Goal: Information Seeking & Learning: Compare options

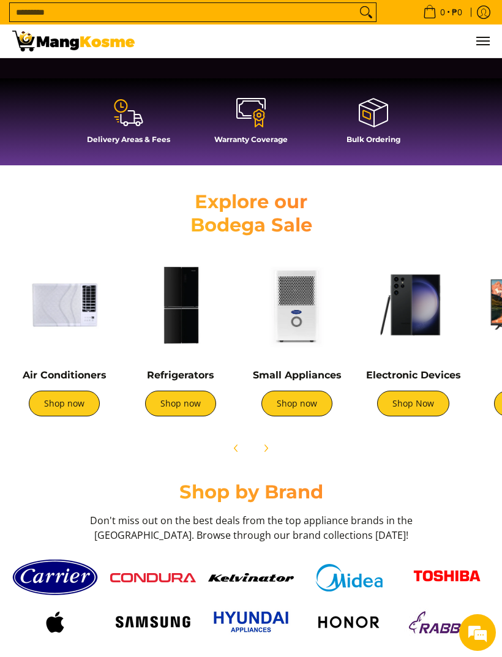
click at [164, 404] on link "Shop now" at bounding box center [180, 404] width 71 height 26
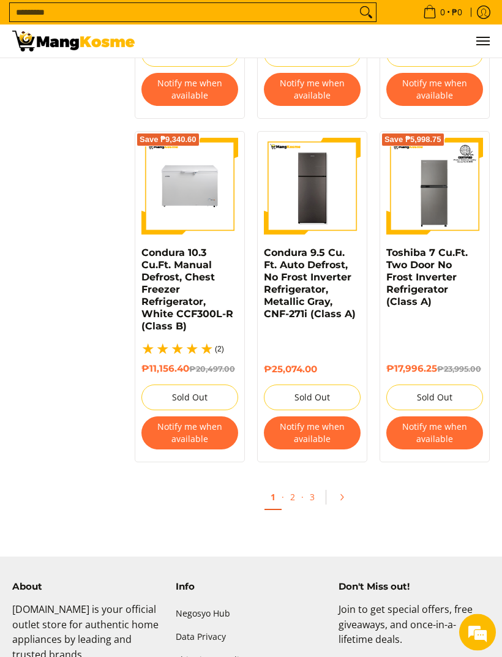
scroll to position [2411, 0]
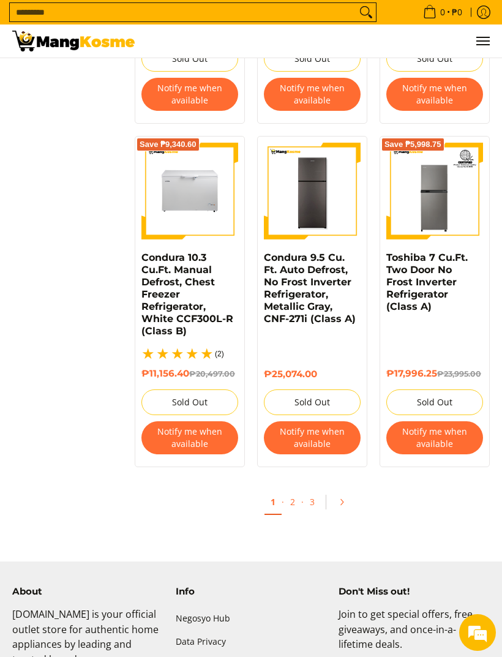
click at [292, 508] on link "2" at bounding box center [292, 502] width 17 height 24
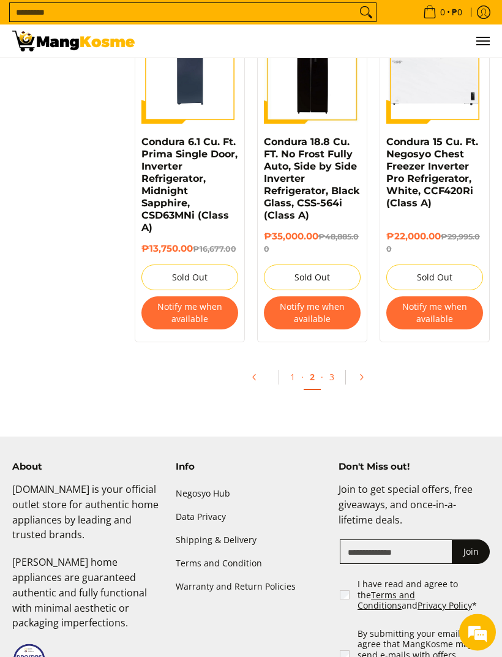
scroll to position [2497, 0]
click at [333, 384] on link "3" at bounding box center [331, 377] width 17 height 24
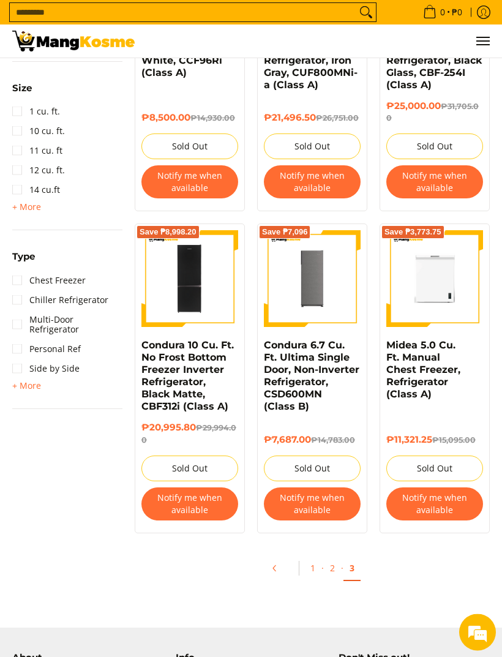
scroll to position [608, 0]
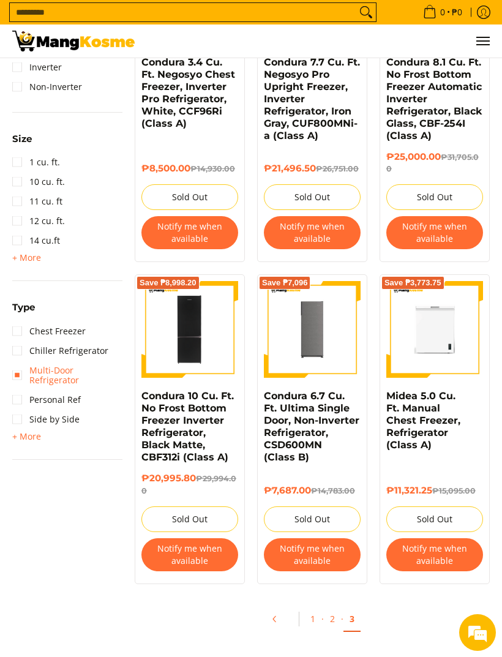
click at [21, 373] on link "Multi-Door Refrigerator" at bounding box center [67, 375] width 110 height 29
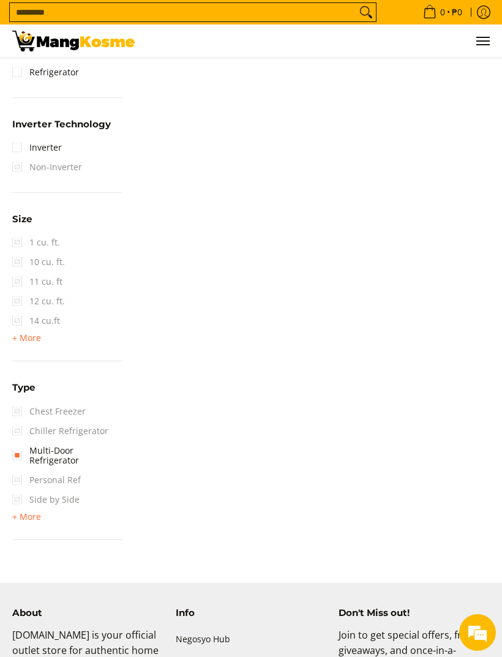
scroll to position [596, 0]
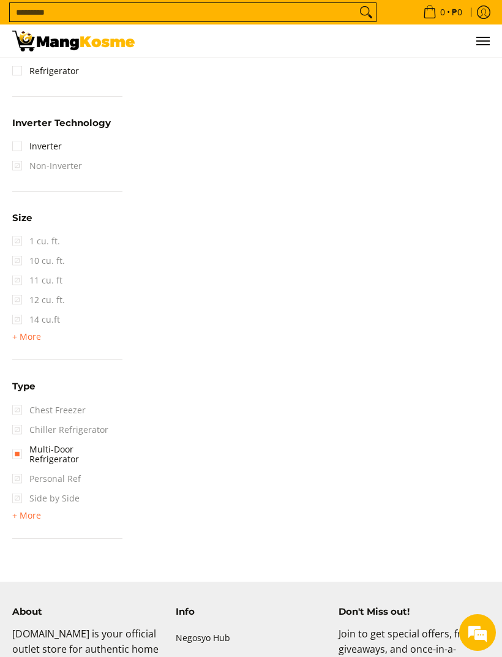
click at [21, 453] on link "Multi-Door Refrigerator" at bounding box center [67, 454] width 110 height 29
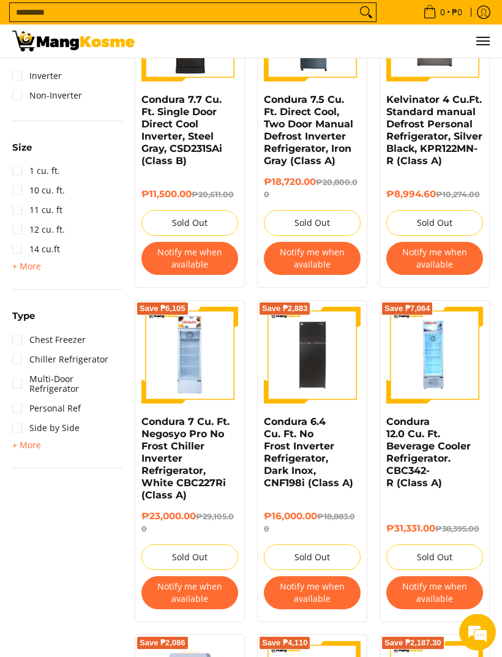
scroll to position [600, 0]
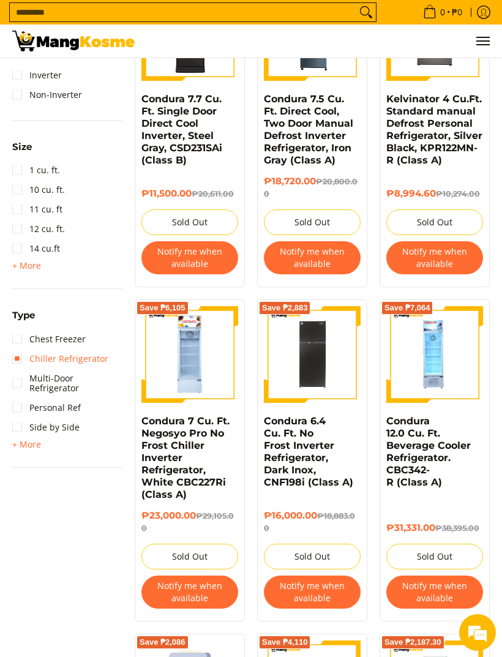
click at [18, 360] on link "Chiller Refrigerator" at bounding box center [60, 359] width 96 height 20
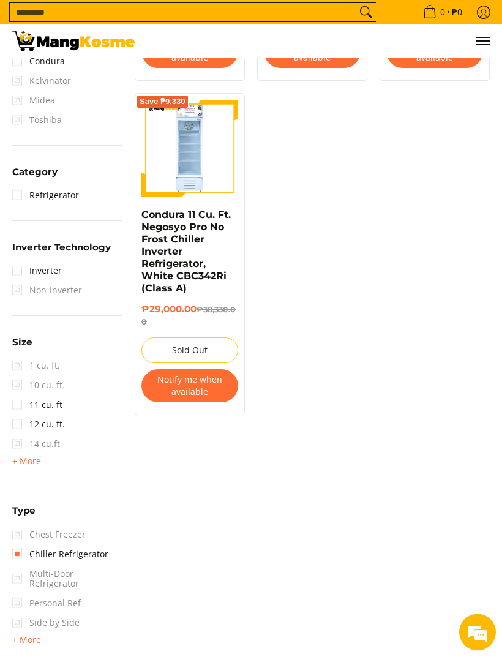
scroll to position [472, 0]
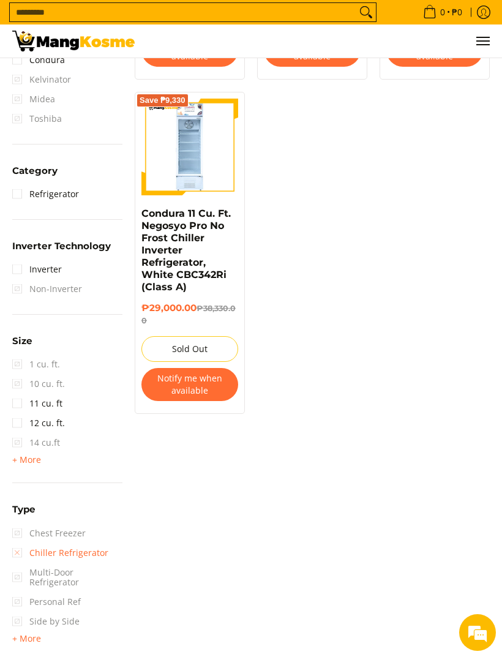
click at [17, 549] on link "Chiller Refrigerator" at bounding box center [60, 553] width 96 height 20
